Goal: Task Accomplishment & Management: Use online tool/utility

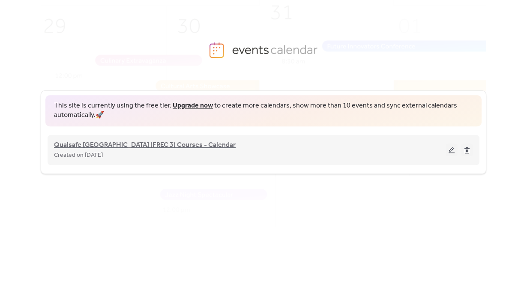
click at [147, 148] on span "Qualsafe [GEOGRAPHIC_DATA] (FREC 3) Courses - Calendar" at bounding box center [145, 145] width 182 height 10
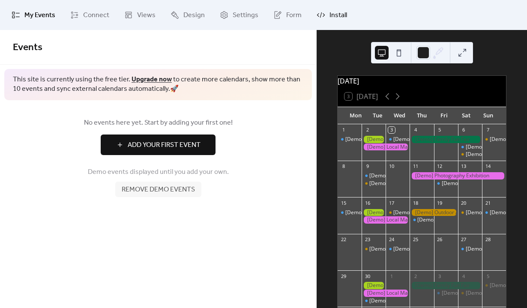
click at [329, 20] on span "Install" at bounding box center [338, 15] width 18 height 10
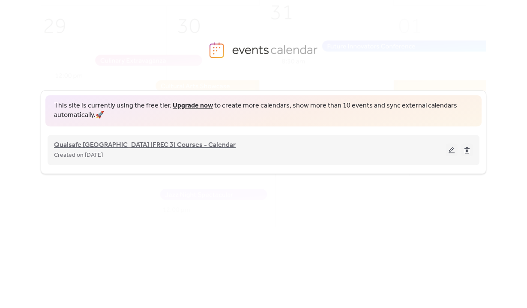
click at [119, 144] on span "Qualsafe [GEOGRAPHIC_DATA] (FREC 3) Courses - Calendar" at bounding box center [145, 145] width 182 height 10
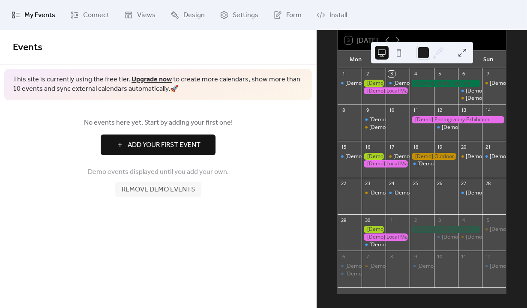
scroll to position [61, 0]
click at [179, 141] on span "Add Your First Event" at bounding box center [164, 145] width 73 height 10
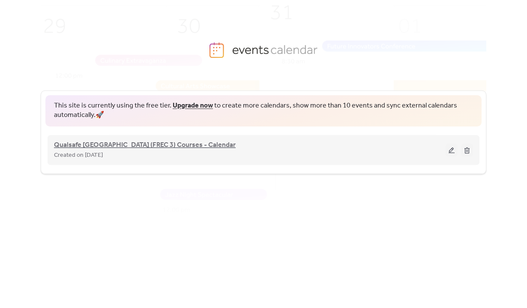
click at [144, 144] on span "Qualsafe [GEOGRAPHIC_DATA] (FREC 3) Courses - Calendar" at bounding box center [145, 145] width 182 height 10
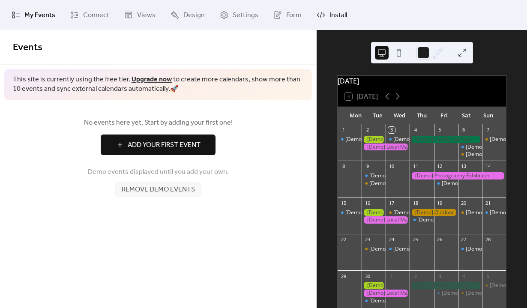
click at [329, 18] on span "Install" at bounding box center [338, 15] width 18 height 10
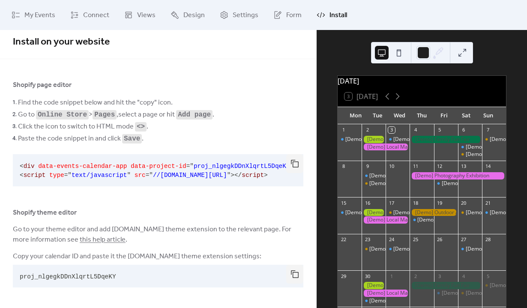
scroll to position [8, 0]
click at [295, 160] on button "button" at bounding box center [294, 163] width 17 height 19
click at [54, 273] on span "proj_nlgegkDDnXlqrtL5DqeKY" at bounding box center [68, 276] width 96 height 7
click at [54, 275] on span "proj_nlgegkDDnXlqrtL5DqeKY" at bounding box center [68, 276] width 96 height 7
click at [54, 276] on span "proj_nlgegkDDnXlqrtL5DqeKY" at bounding box center [68, 276] width 96 height 7
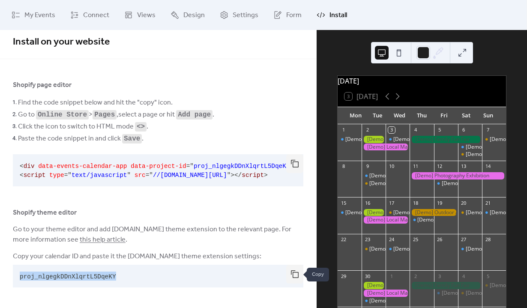
click at [291, 274] on button "button" at bounding box center [294, 274] width 17 height 19
